Goal: Navigation & Orientation: Find specific page/section

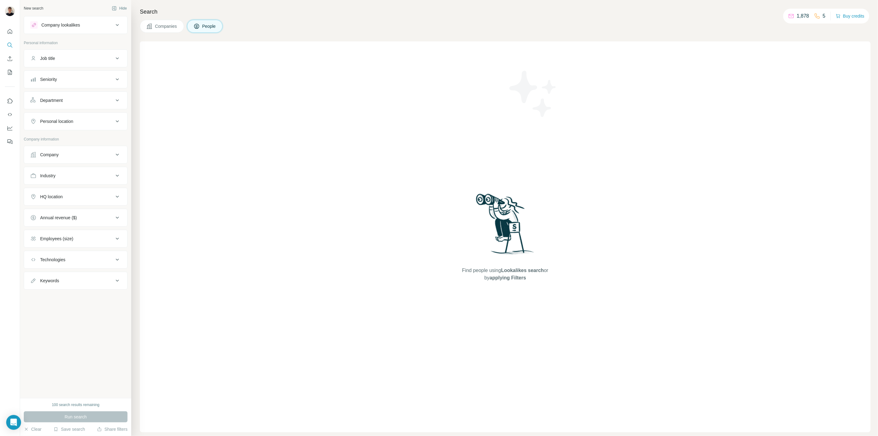
click at [55, 19] on button "Company lookalikes" at bounding box center [75, 25] width 103 height 15
click at [10, 74] on icon "My lists" at bounding box center [10, 72] width 4 height 5
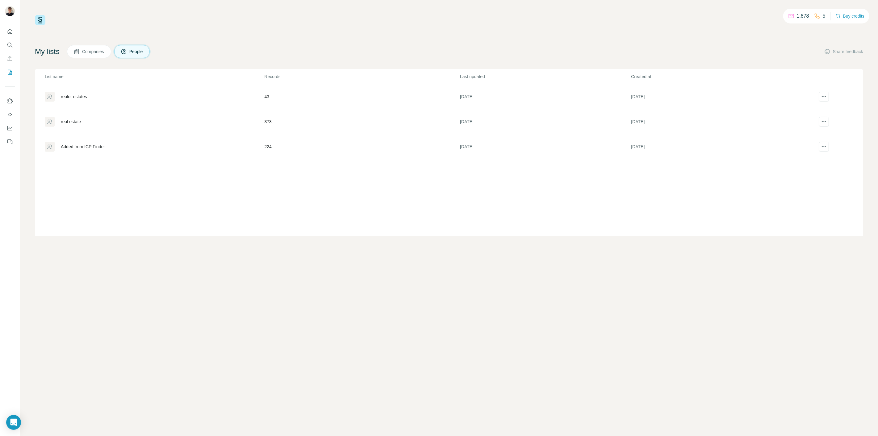
click at [99, 50] on span "Companies" at bounding box center [93, 51] width 23 height 6
click at [10, 29] on icon "Quick start" at bounding box center [10, 31] width 5 height 5
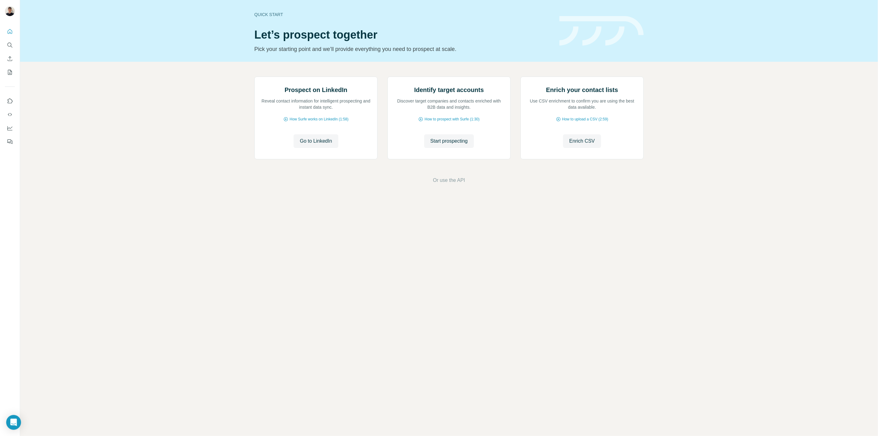
click at [4, 44] on div at bounding box center [10, 84] width 20 height 125
click at [14, 44] on button "Search" at bounding box center [10, 45] width 10 height 11
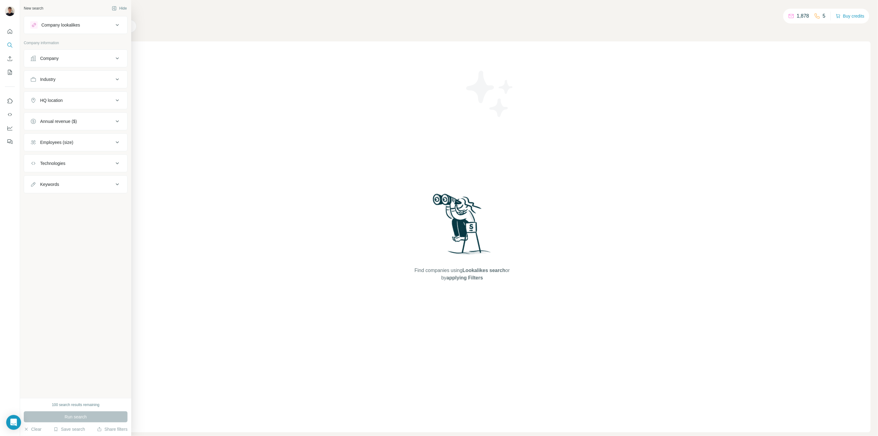
click at [36, 27] on icon at bounding box center [33, 25] width 5 height 5
